Goal: Unclear

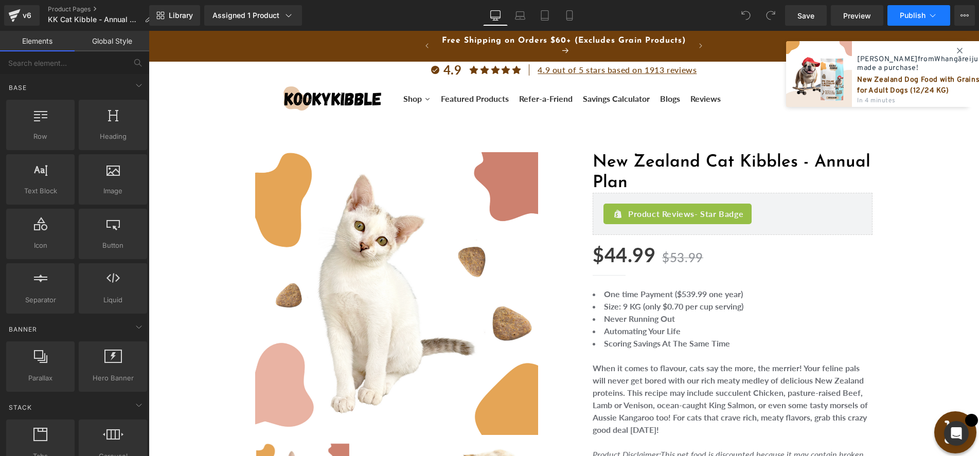
click at [933, 15] on icon at bounding box center [932, 15] width 10 height 10
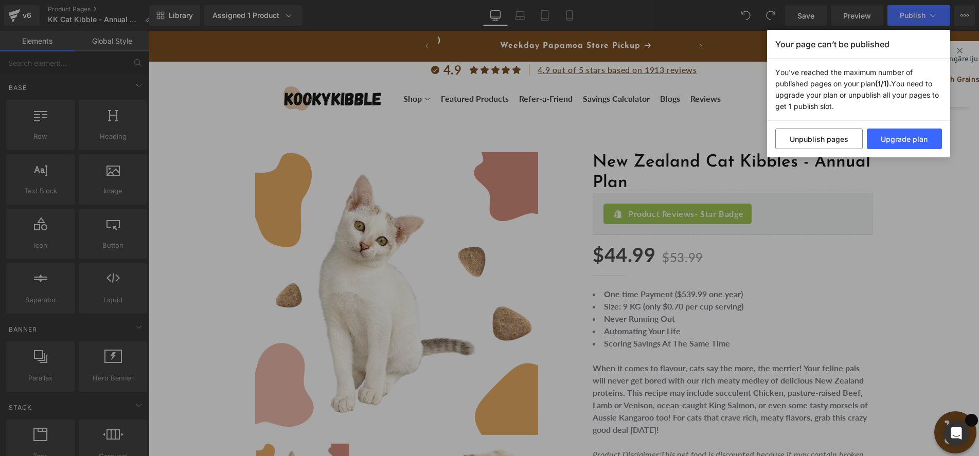
scroll to position [0, 257]
click at [677, 126] on div "Your page can’t be published You've reached the maximum number of published pag…" at bounding box center [489, 228] width 979 height 456
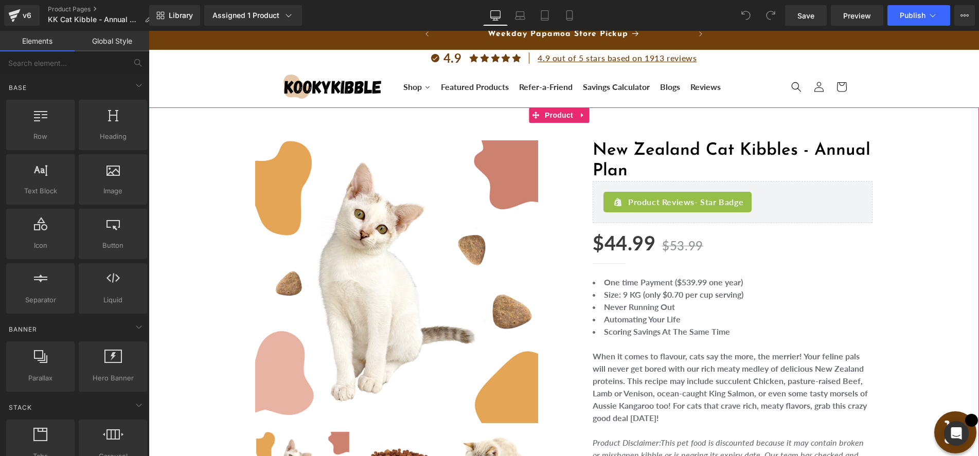
scroll to position [0, 0]
